Goal: Information Seeking & Learning: Find specific fact

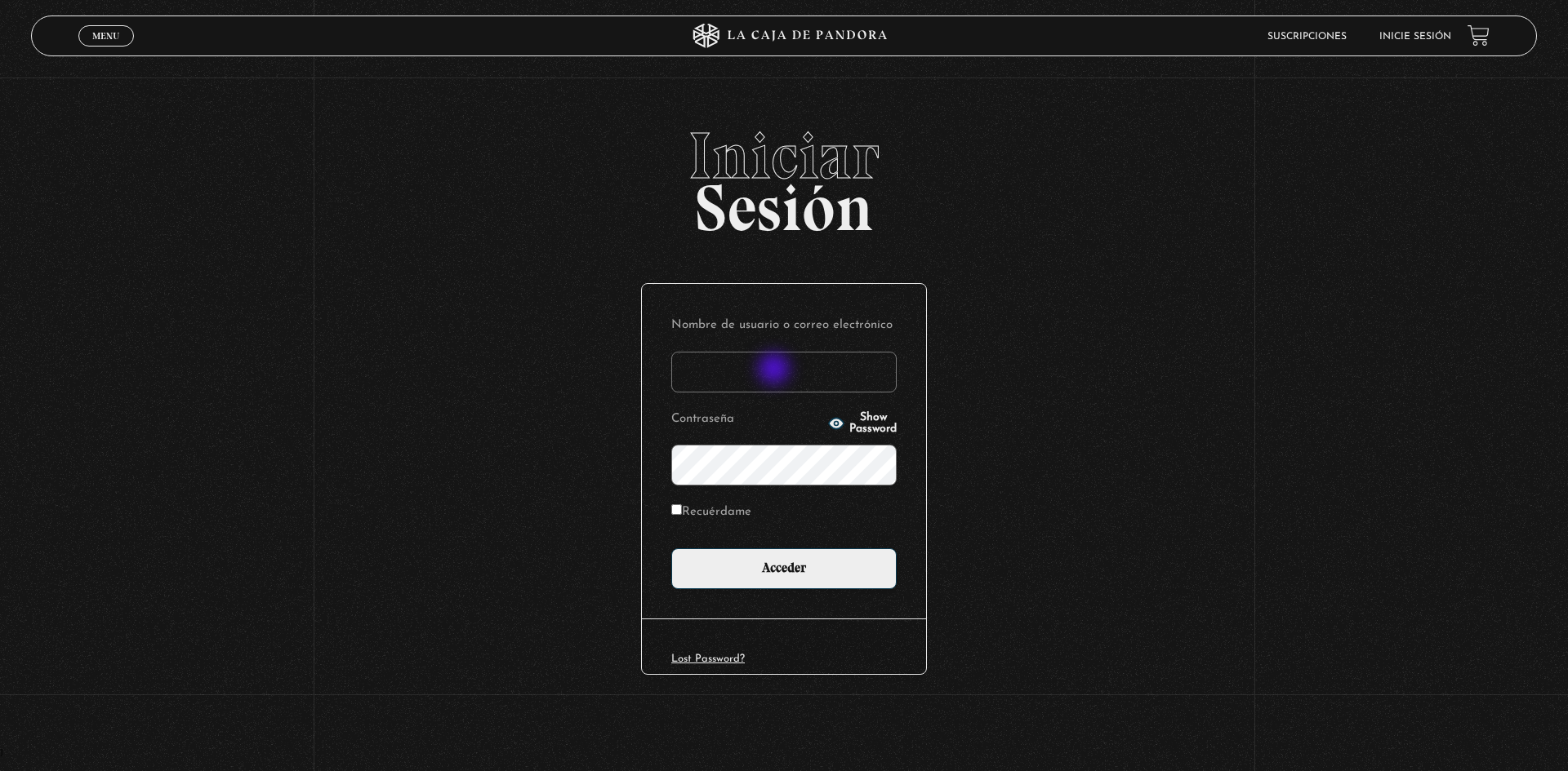
click at [775, 371] on input "Nombre de usuario o correo electrónico" at bounding box center [784, 372] width 225 height 40
type input "p"
drag, startPoint x: 534, startPoint y: 106, endPoint x: 807, endPoint y: 169, distance: 280.2
click at [631, 118] on section "Iniciar Sesión Nombre de usuario o correo electrónico ladyso Contraseña Show Pa…" at bounding box center [784, 373] width 1568 height 748
type input "[DEMOGRAPHIC_DATA]_soul2030"
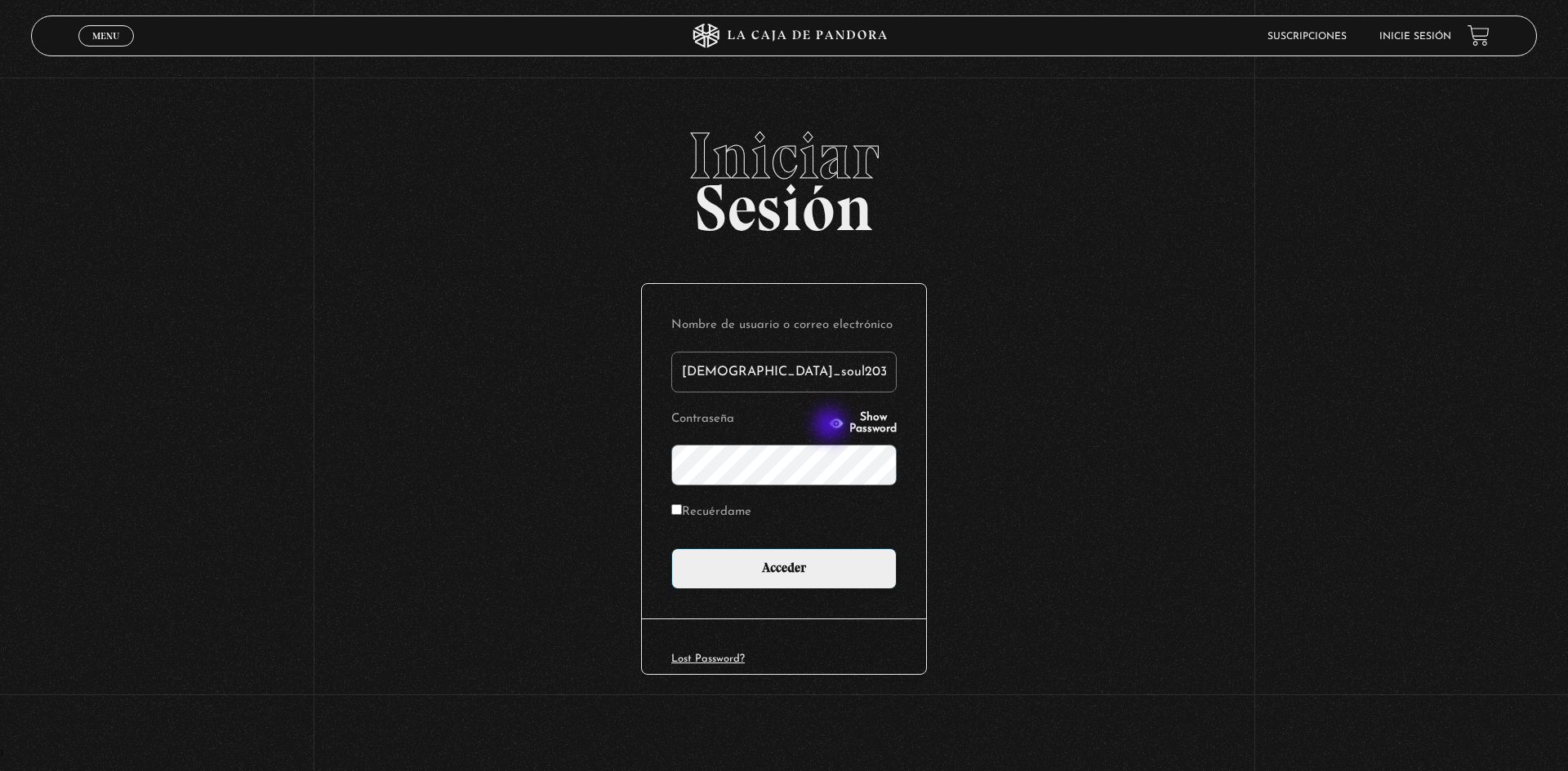
click at [849, 422] on span "Show Password" at bounding box center [873, 424] width 47 height 23
click at [871, 422] on span "Hide Password" at bounding box center [873, 424] width 47 height 23
click at [671, 549] on input "Acceder" at bounding box center [784, 569] width 225 height 40
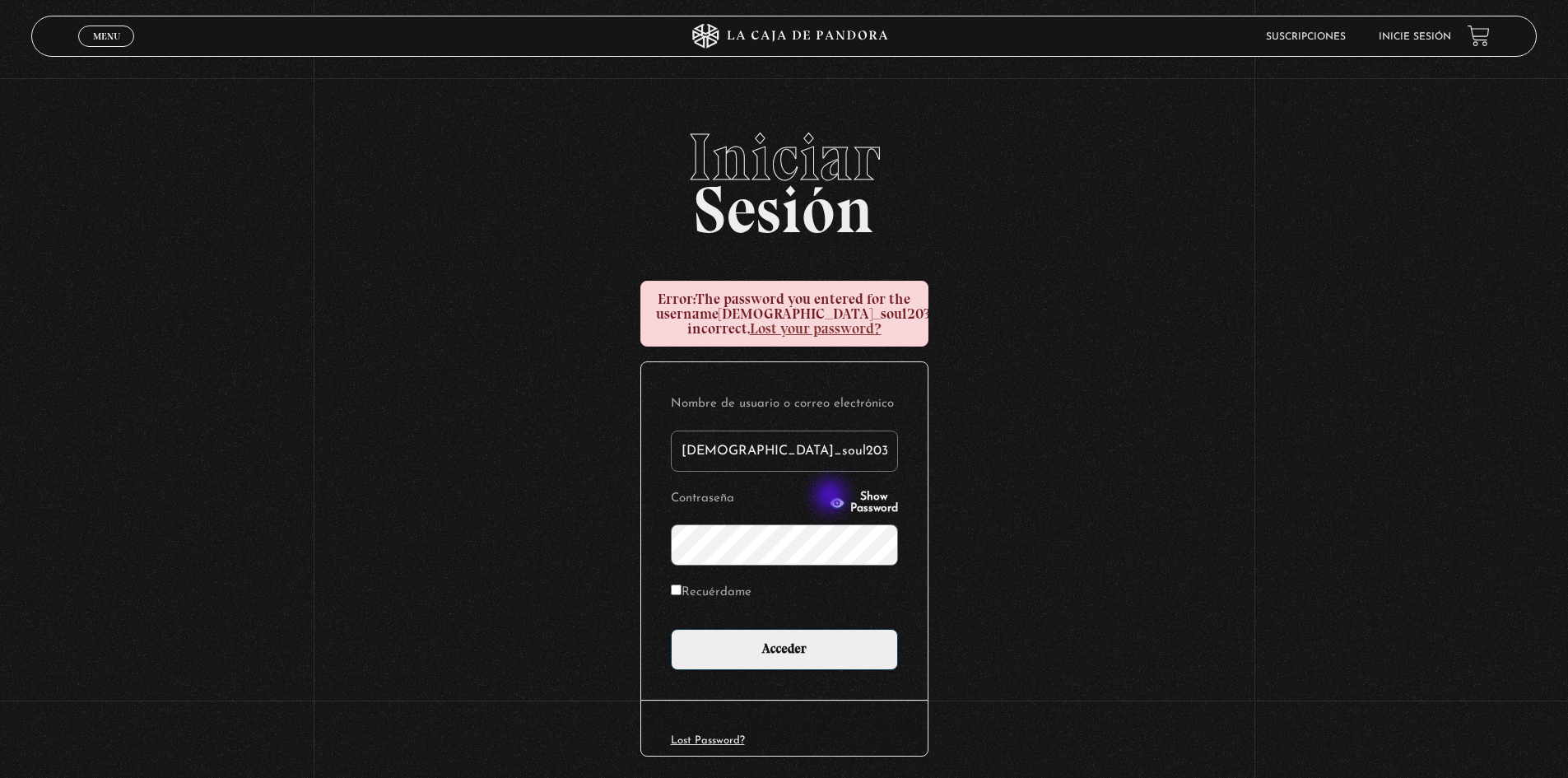
click at [851, 500] on span "Show Password" at bounding box center [874, 503] width 48 height 23
click at [671, 629] on input "Acceder" at bounding box center [784, 650] width 227 height 41
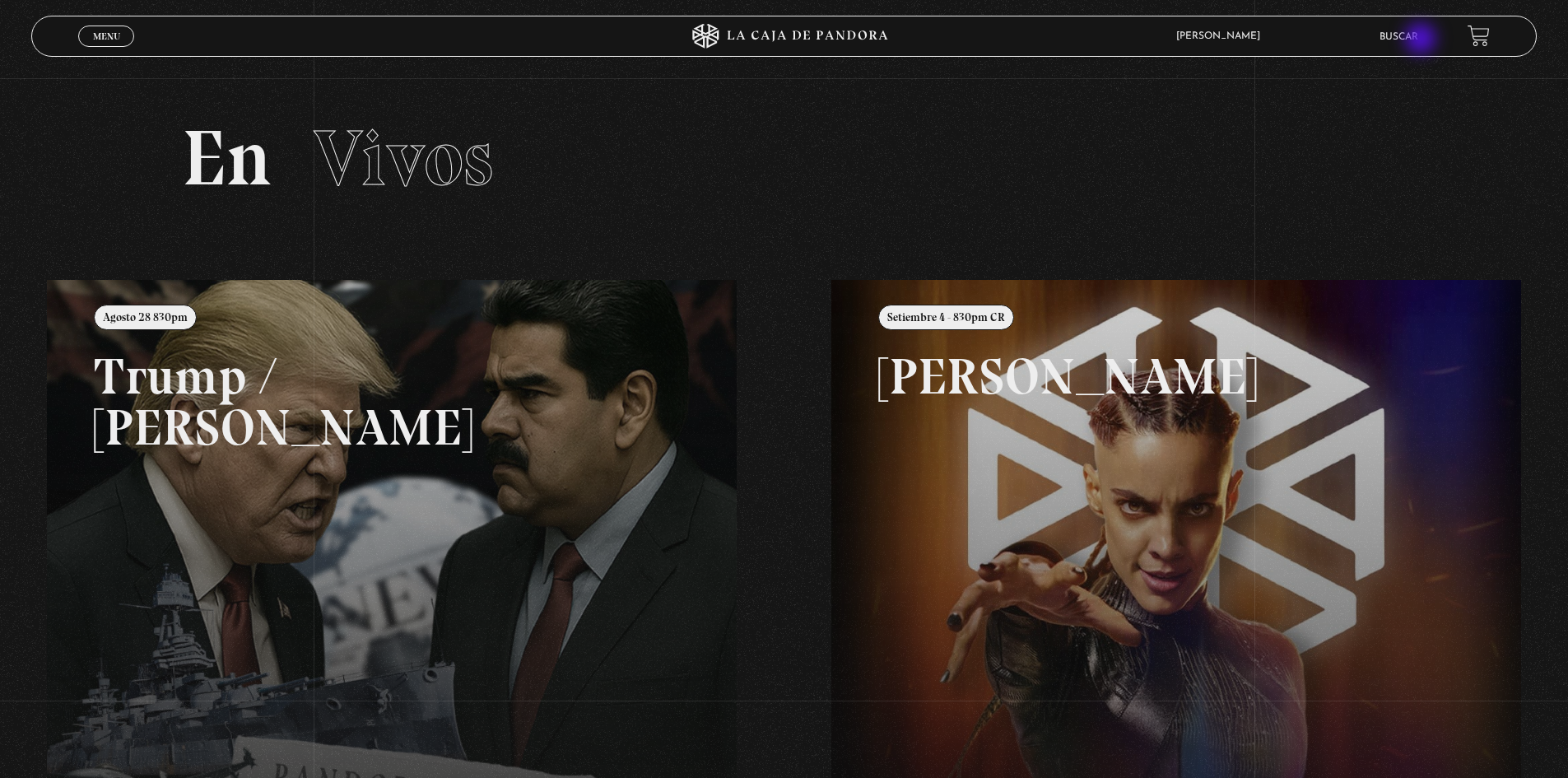
click at [1418, 41] on link "Buscar" at bounding box center [1399, 37] width 39 height 10
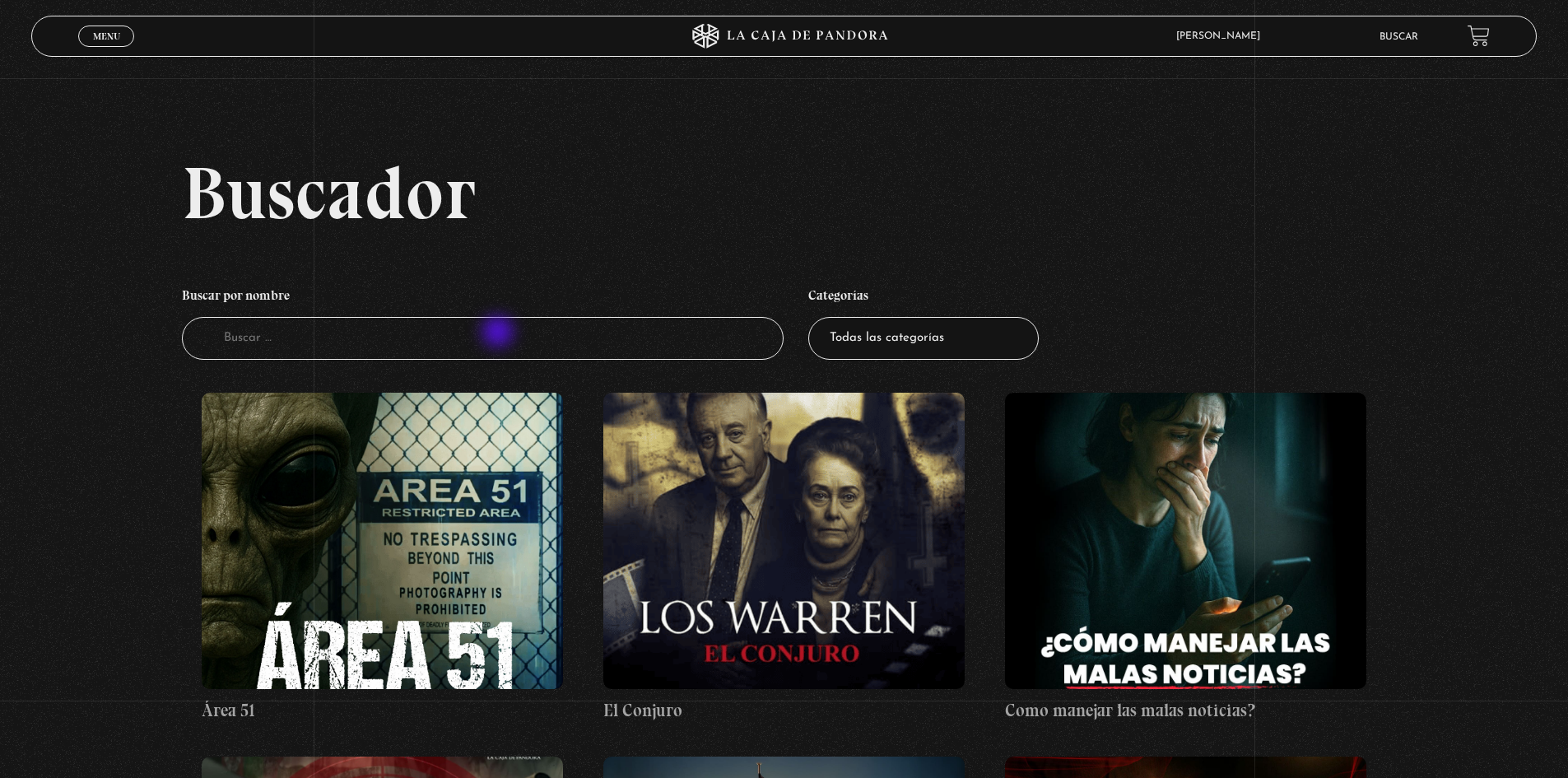
click at [500, 333] on input "Buscador" at bounding box center [483, 338] width 603 height 44
type input "jeffrey"
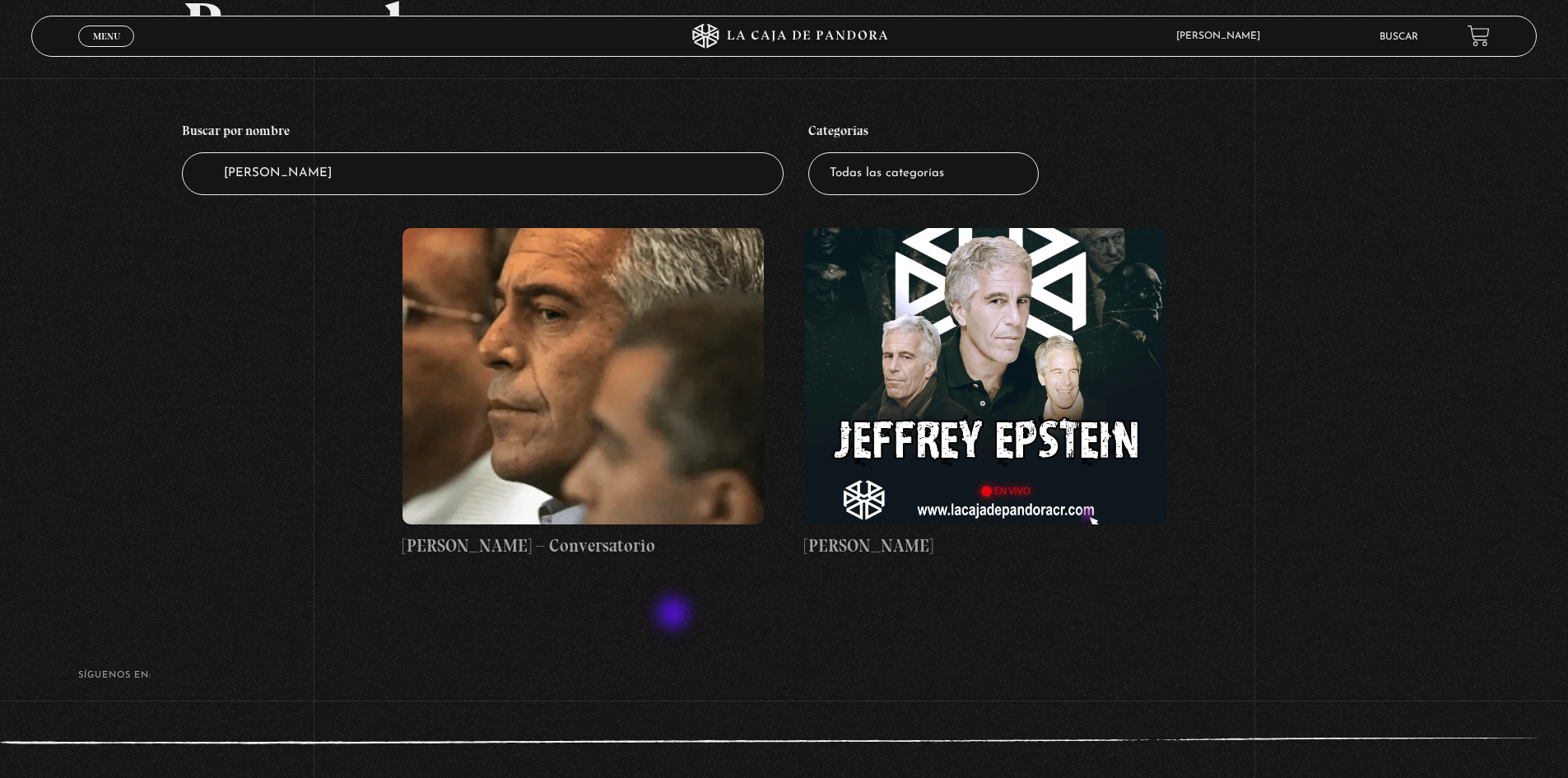
scroll to position [231, 0]
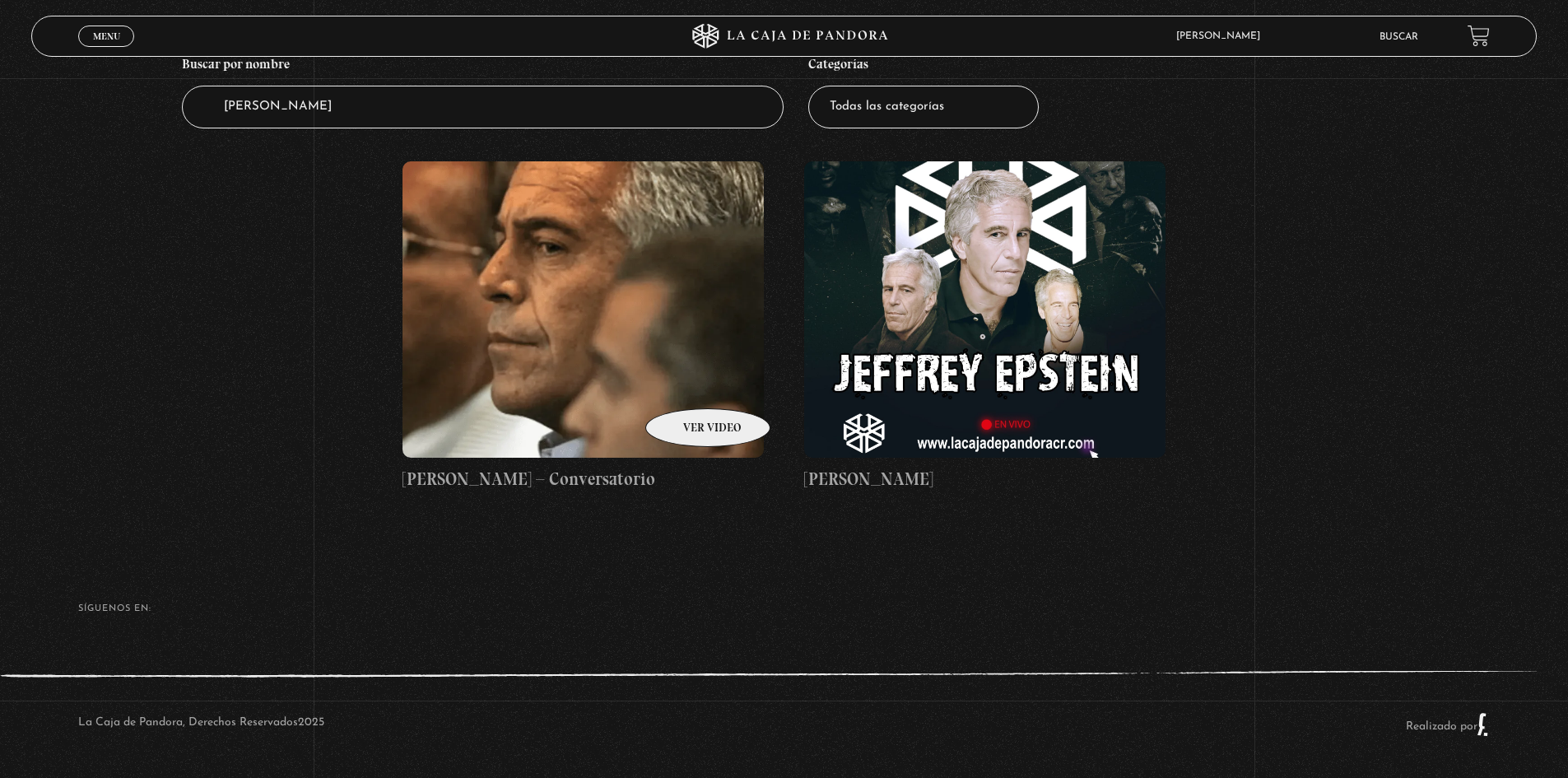
click at [686, 384] on figure at bounding box center [584, 309] width 361 height 296
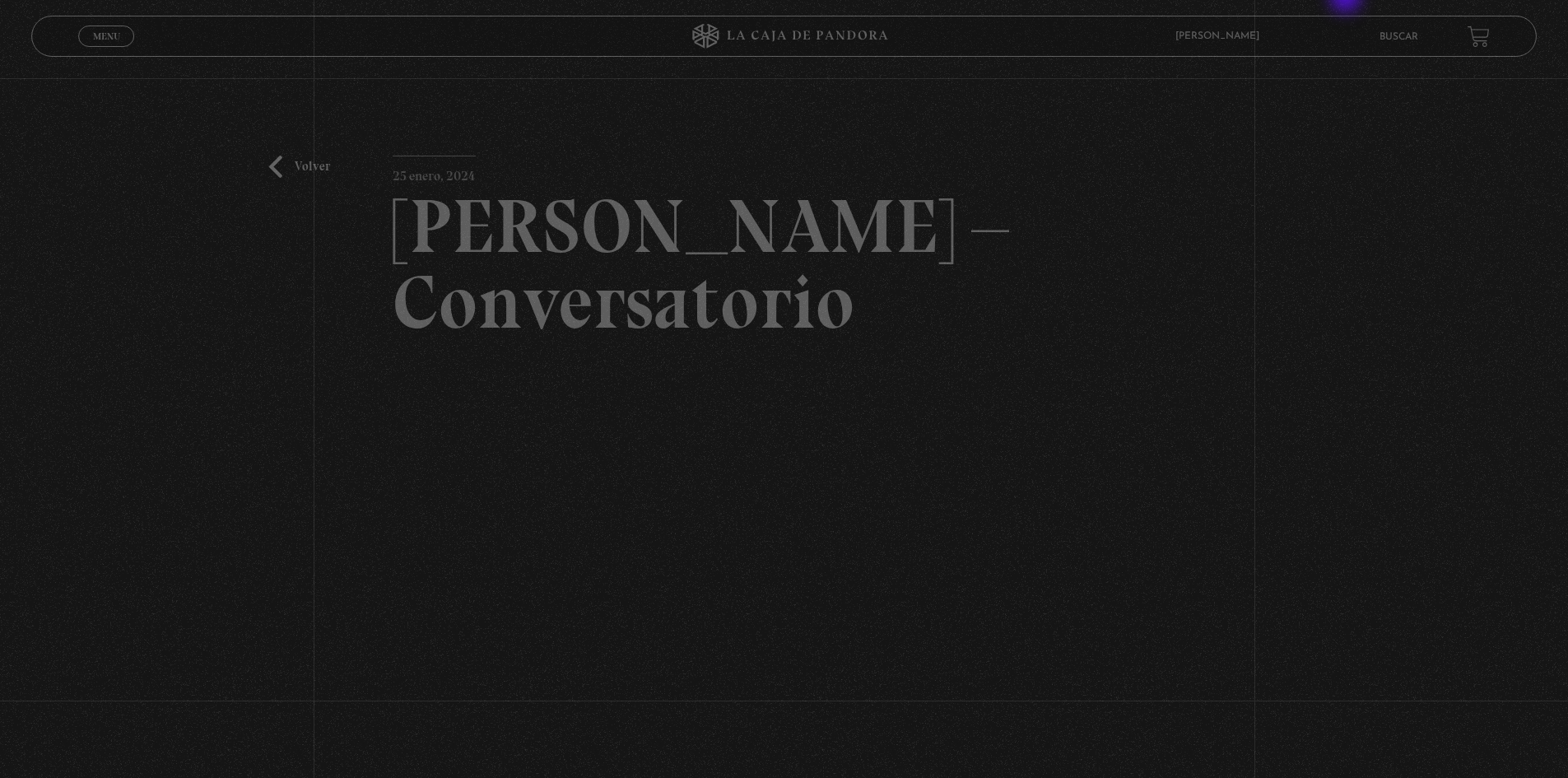
drag, startPoint x: 1316, startPoint y: 5, endPoint x: 1456, endPoint y: 31, distance: 142.4
click at [1379, 0] on html "ingresar al sitio Ver Video Más Información Solicitar Por favor coloque su disp…" at bounding box center [784, 556] width 1568 height 1112
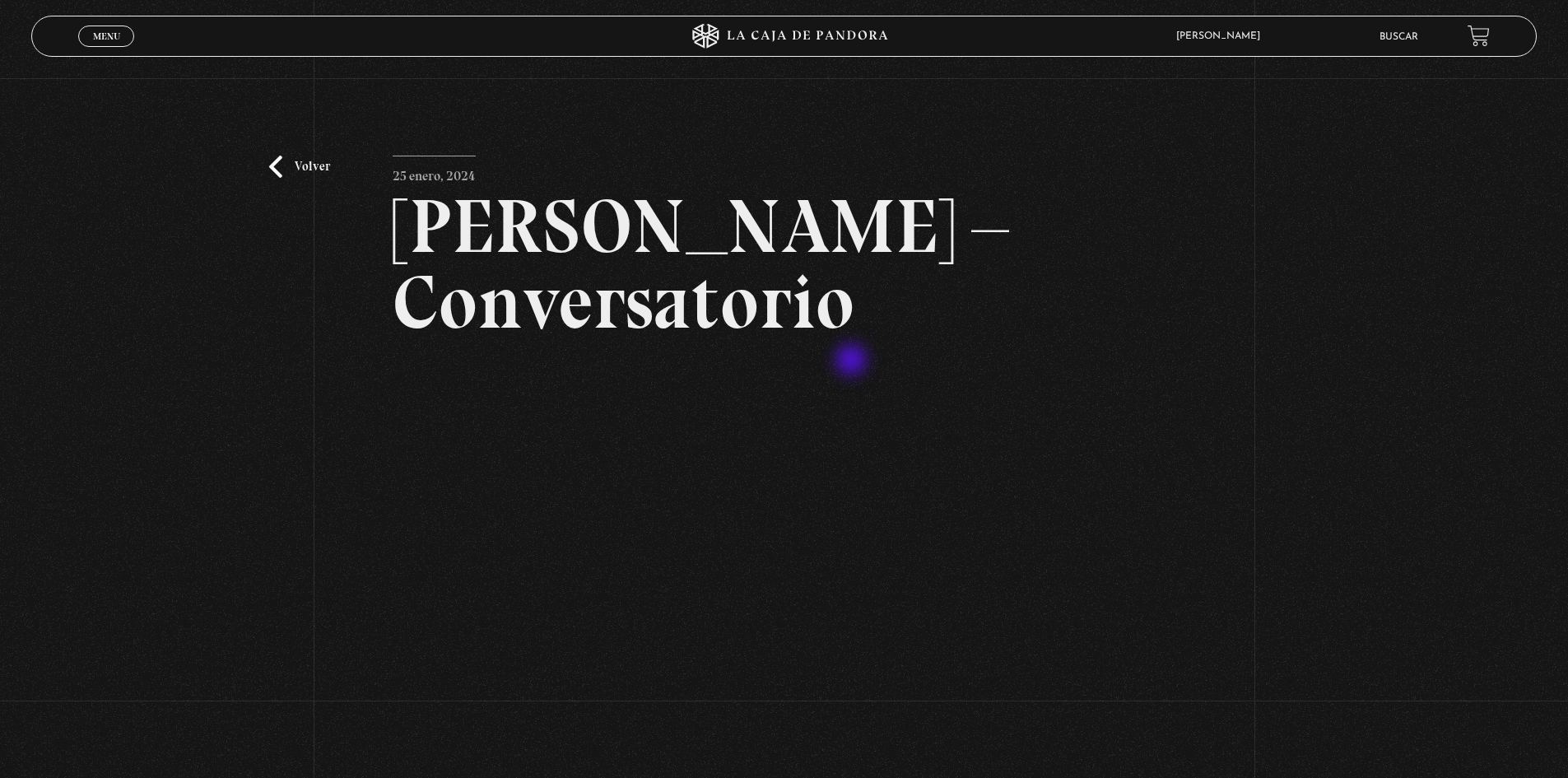
scroll to position [165, 0]
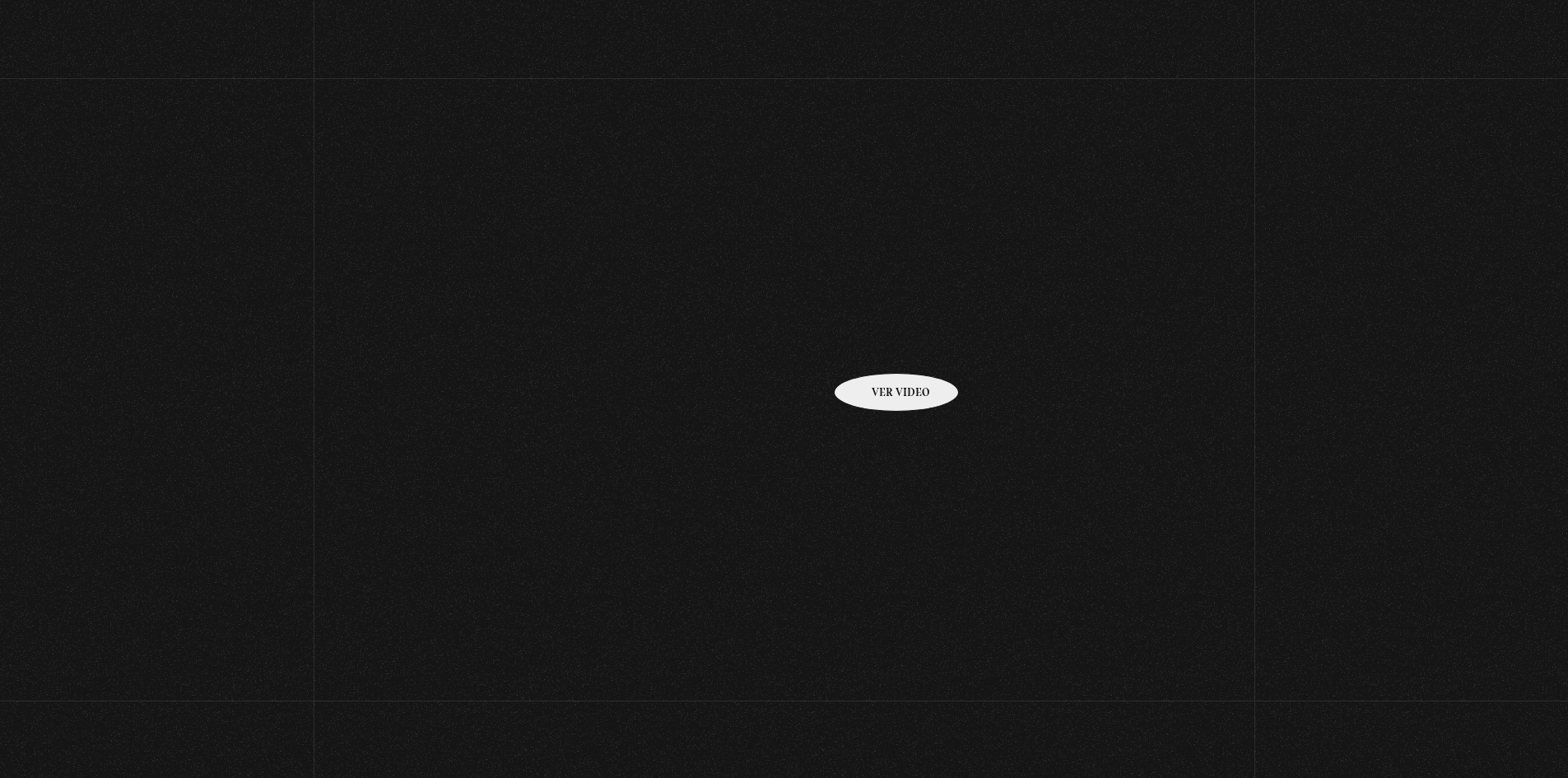
scroll to position [231, 0]
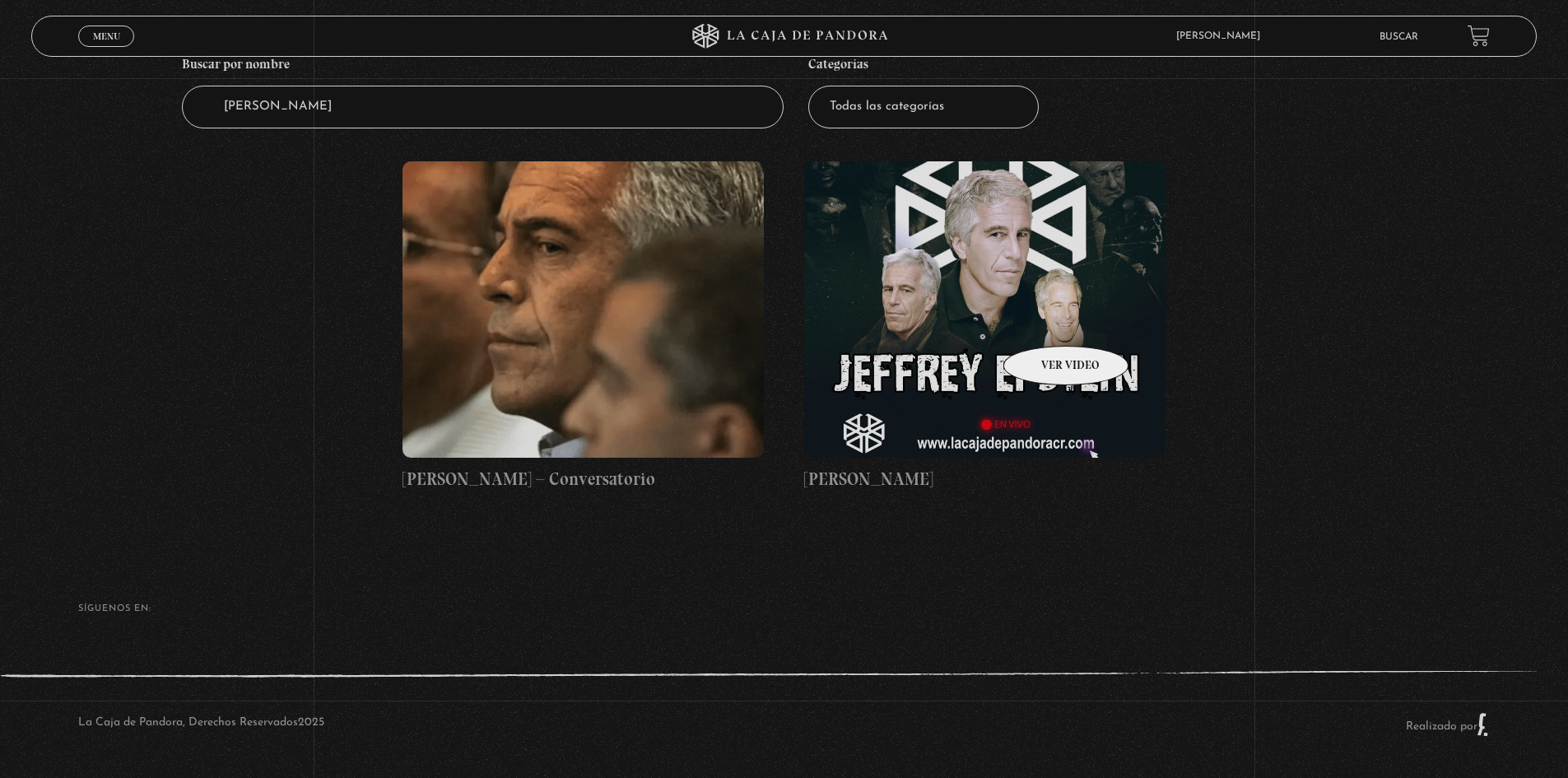
click at [1045, 321] on figure at bounding box center [984, 309] width 361 height 296
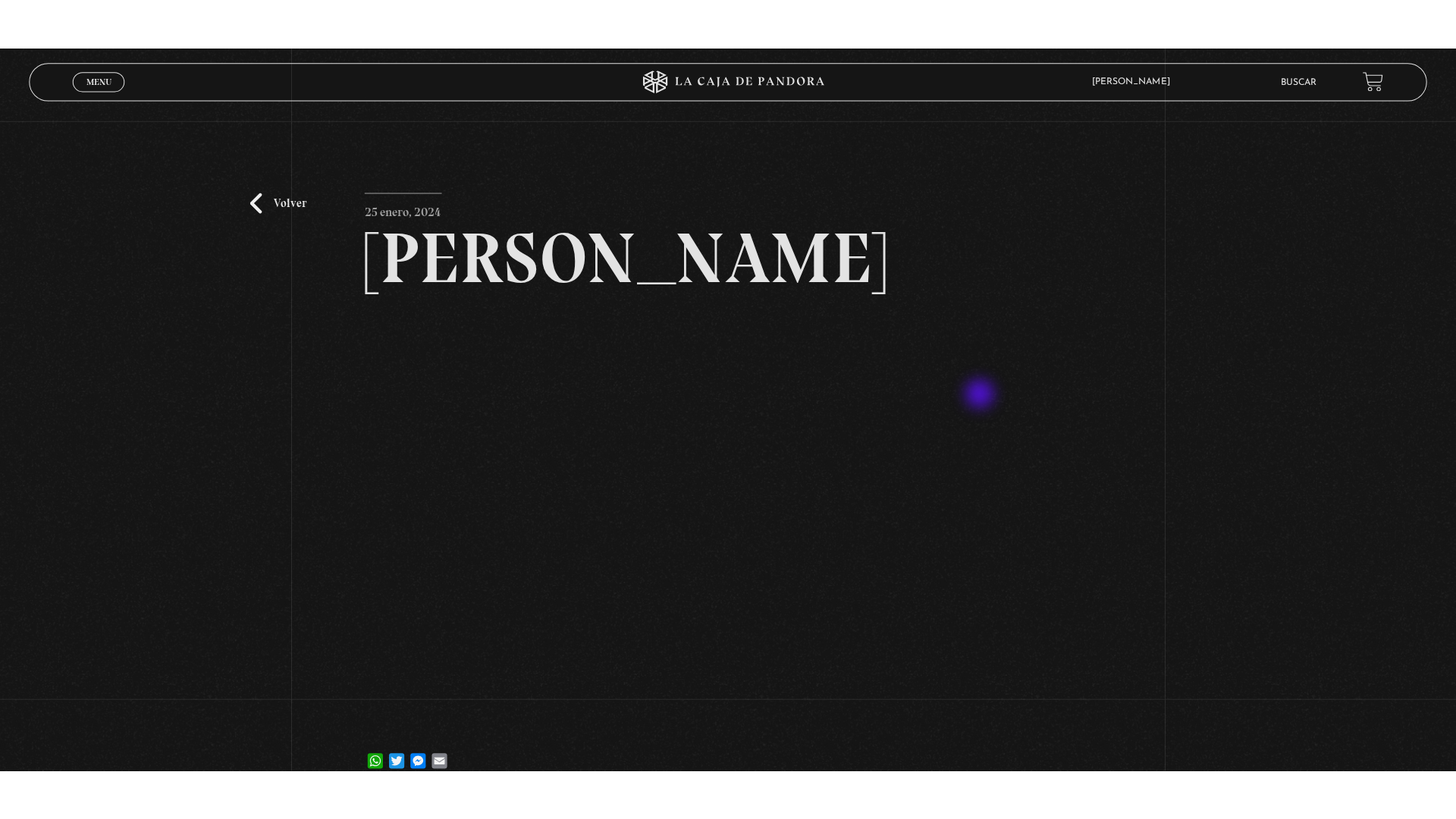
scroll to position [152, 0]
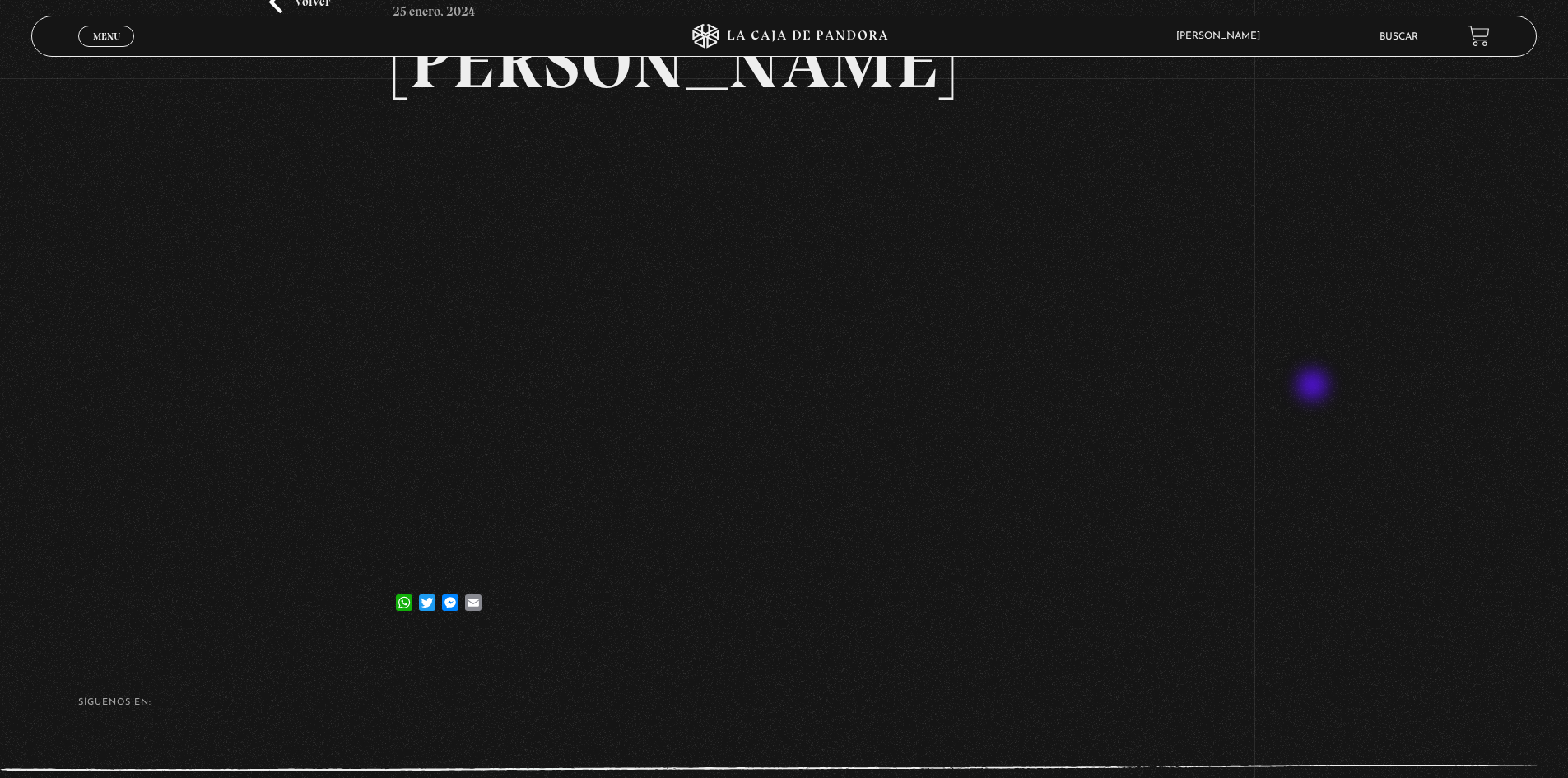
drag, startPoint x: 1312, startPoint y: 387, endPoint x: 1278, endPoint y: 380, distance: 34.7
click at [1287, 381] on div "Volver 25 enero, 2024 Jeffrey Epstein WhatsApp Twitter Messenger Email" at bounding box center [784, 277] width 1568 height 727
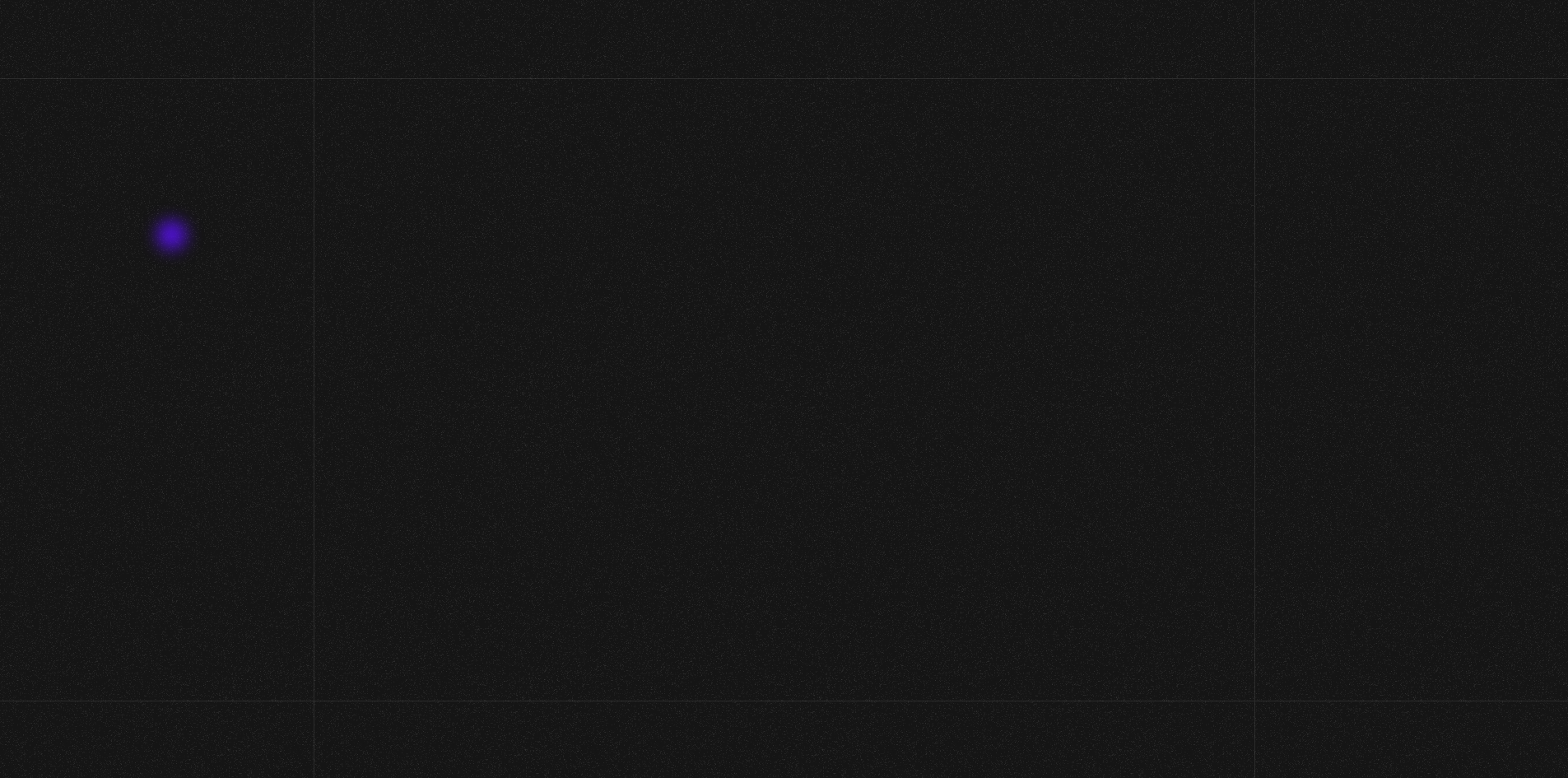
scroll to position [143, 0]
